Goal: Task Accomplishment & Management: Use online tool/utility

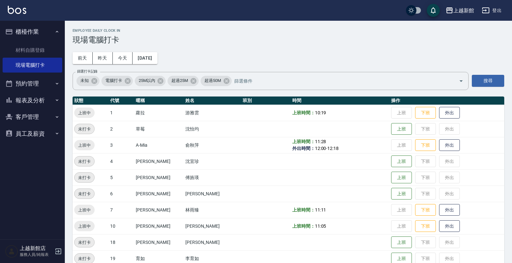
scroll to position [122, 0]
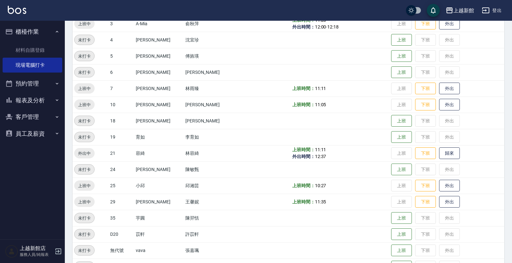
click at [55, 250] on icon "button" at bounding box center [58, 252] width 8 height 8
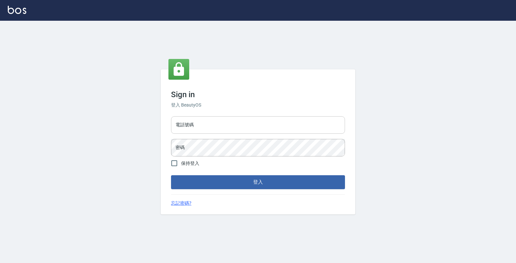
click at [202, 118] on input "電話號碼" at bounding box center [258, 125] width 174 height 18
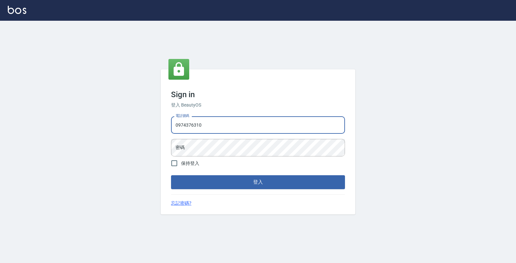
type input "0974376310"
click at [171, 175] on button "登入" at bounding box center [258, 182] width 174 height 14
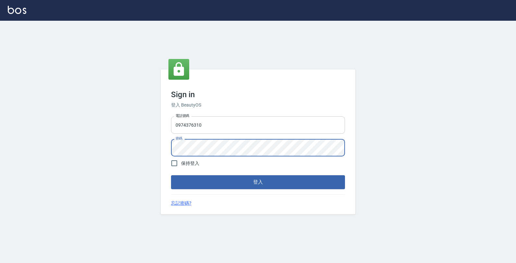
click at [171, 175] on button "登入" at bounding box center [258, 182] width 174 height 14
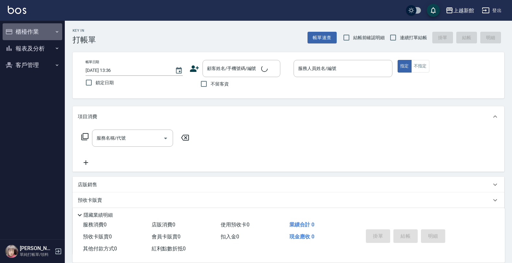
click at [33, 29] on button "櫃檯作業" at bounding box center [33, 31] width 60 height 17
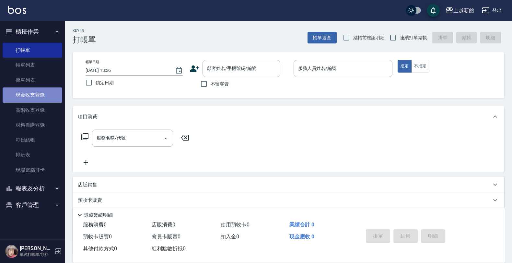
click at [20, 98] on link "現金收支登錄" at bounding box center [33, 95] width 60 height 15
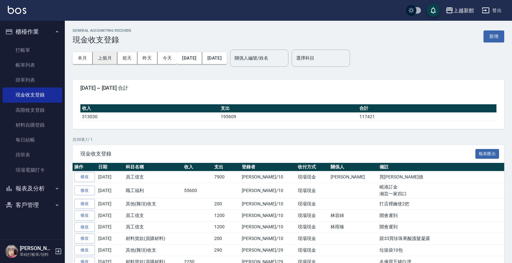
click at [110, 58] on button "上個月" at bounding box center [105, 58] width 25 height 12
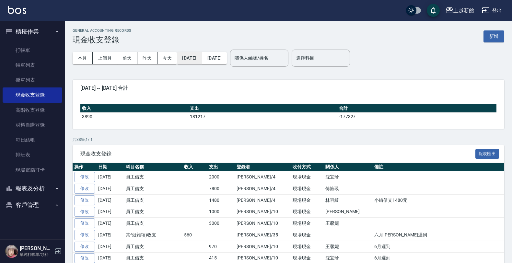
click at [182, 59] on button "2025/07/01" at bounding box center [189, 58] width 25 height 12
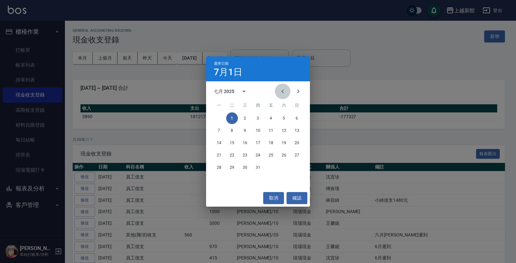
click at [280, 89] on icon "Previous month" at bounding box center [283, 92] width 8 height 8
click at [294, 114] on button "1" at bounding box center [297, 119] width 12 height 12
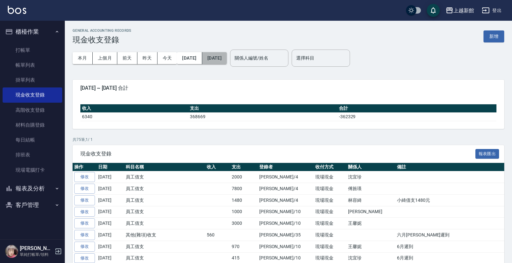
click at [227, 61] on button "2025/07/31" at bounding box center [214, 58] width 25 height 12
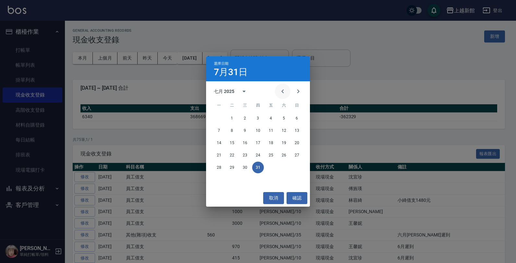
click at [280, 91] on icon "Previous month" at bounding box center [283, 92] width 8 height 8
click at [222, 179] on button "30" at bounding box center [219, 180] width 12 height 12
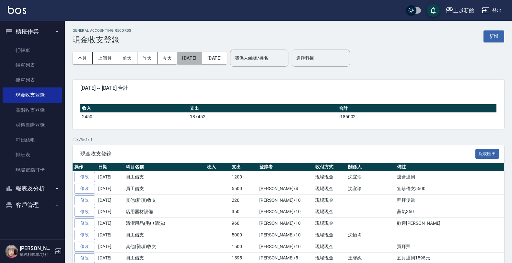
click at [184, 57] on button "2025/06/01" at bounding box center [189, 58] width 25 height 12
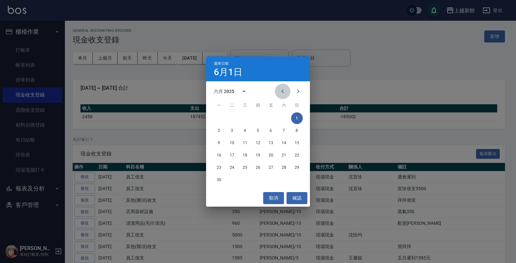
drag, startPoint x: 281, startPoint y: 90, endPoint x: 279, endPoint y: 95, distance: 5.4
click at [281, 93] on icon "Previous month" at bounding box center [283, 92] width 8 height 8
drag, startPoint x: 256, startPoint y: 119, endPoint x: 291, endPoint y: 90, distance: 46.1
click at [256, 118] on button "1" at bounding box center [258, 119] width 12 height 12
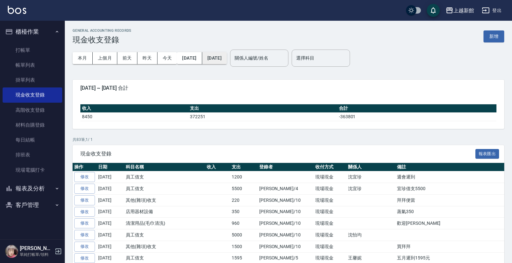
click at [227, 63] on button "2025/06/30" at bounding box center [214, 58] width 25 height 12
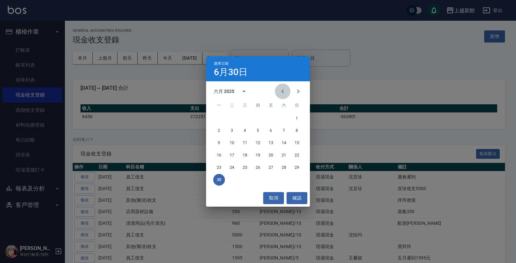
click at [283, 91] on icon "Previous month" at bounding box center [283, 92] width 8 height 8
click at [284, 93] on icon "Previous month" at bounding box center [283, 92] width 8 height 8
click at [246, 167] on button "30" at bounding box center [245, 168] width 12 height 12
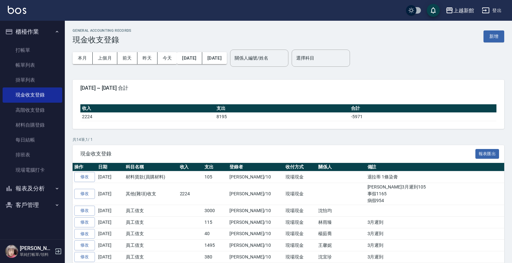
click at [196, 64] on div "本月 上個月 前天 昨天 今天 2025/04/30 2025/04/30" at bounding box center [150, 58] width 154 height 28
click at [192, 60] on button "2025/04/30" at bounding box center [189, 58] width 25 height 12
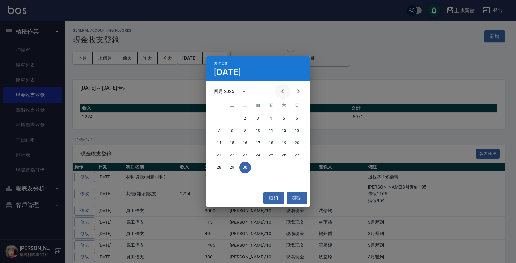
click at [281, 86] on button "Previous month" at bounding box center [283, 92] width 16 height 16
click at [298, 88] on icon "Next month" at bounding box center [298, 92] width 8 height 8
click at [229, 117] on button "1" at bounding box center [232, 119] width 12 height 12
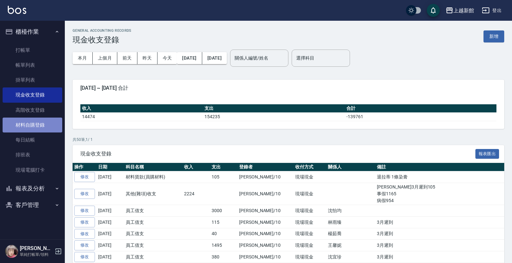
click at [40, 126] on link "材料自購登錄" at bounding box center [33, 125] width 60 height 15
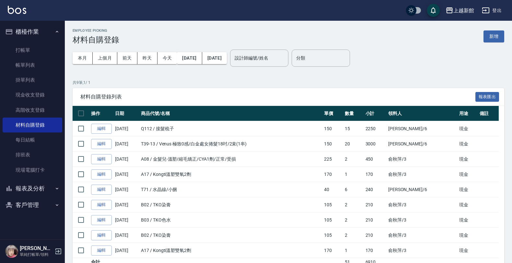
click at [58, 253] on icon "button" at bounding box center [58, 252] width 6 height 6
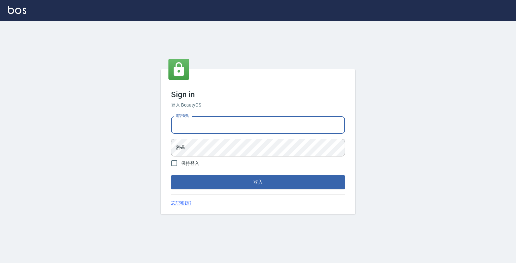
click at [235, 128] on input "電話號碼" at bounding box center [258, 125] width 174 height 18
type input "0933303551"
click at [171, 175] on button "登入" at bounding box center [258, 182] width 174 height 14
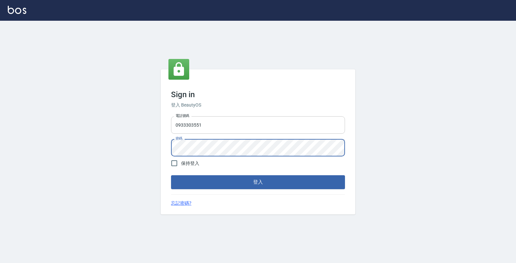
click at [171, 175] on button "登入" at bounding box center [258, 182] width 174 height 14
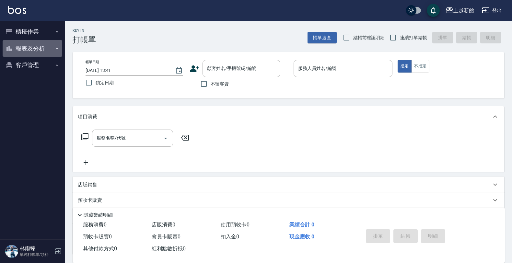
click at [50, 42] on button "報表及分析" at bounding box center [33, 48] width 60 height 17
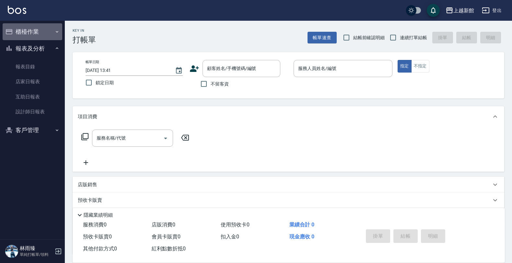
click at [49, 33] on button "櫃檯作業" at bounding box center [33, 31] width 60 height 17
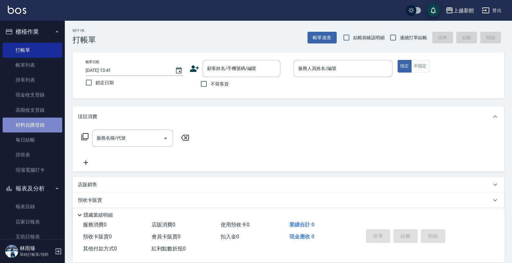
click at [49, 123] on link "材料自購登錄" at bounding box center [33, 125] width 60 height 15
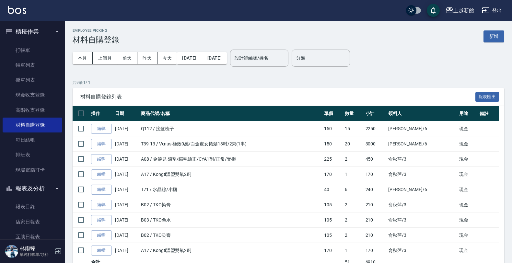
click at [493, 37] on button "新增" at bounding box center [494, 36] width 21 height 12
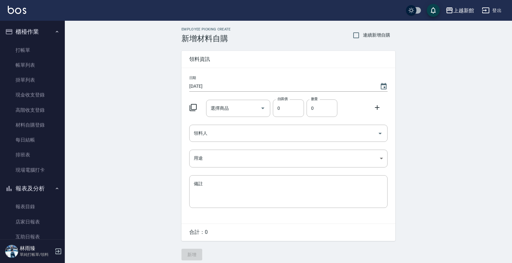
click at [197, 105] on icon at bounding box center [193, 107] width 7 height 7
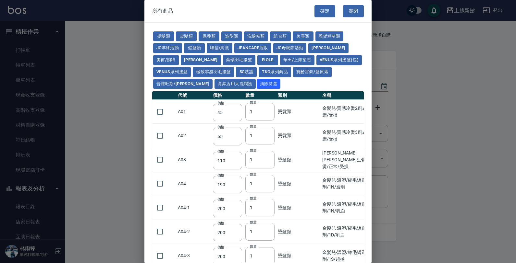
click at [250, 77] on div "燙髮類 染髮類 保養類 造型類 洗髮精類 組合類 美容類 雜貨耗材類 JC年終活動 假髮類 聯信/鳥慧 JeanCare店販 JC母親節活動 [PERSON_…" at bounding box center [257, 60] width 211 height 60
click at [250, 82] on div "燙髮類 染髮類 保養類 造型類 洗髮精類 組合類 美容類 雜貨耗材類 JC年終活動 假髮類 聯信/鳥慧 JeanCare店販 JC母親節活動 [PERSON_…" at bounding box center [257, 60] width 211 height 60
click at [257, 60] on button "FIOLE" at bounding box center [267, 60] width 21 height 10
type input "975"
type input "1350"
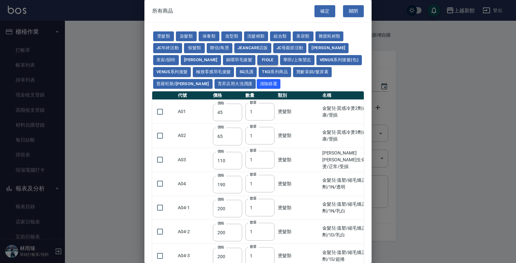
type input "975"
type input "1350"
type input "413"
type input "150"
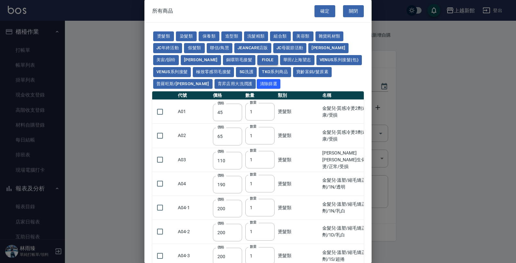
type input "150"
type input "357"
type input "263"
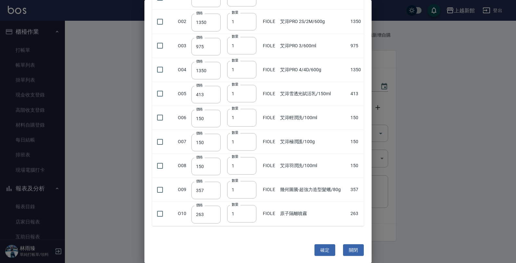
scroll to position [118, 0]
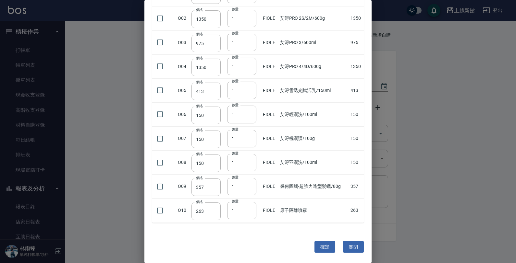
click at [284, 204] on td "原子隔離噴霧" at bounding box center [313, 211] width 70 height 24
